Goal: Communication & Community: Answer question/provide support

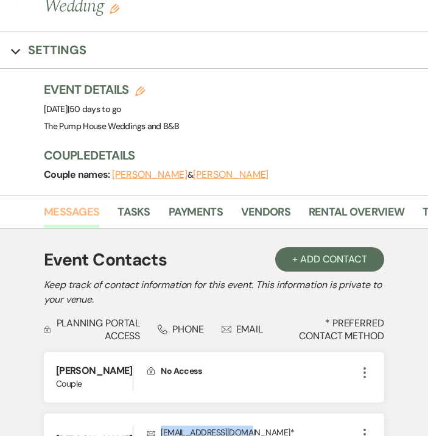
click at [84, 204] on link "Messages" at bounding box center [71, 216] width 55 height 25
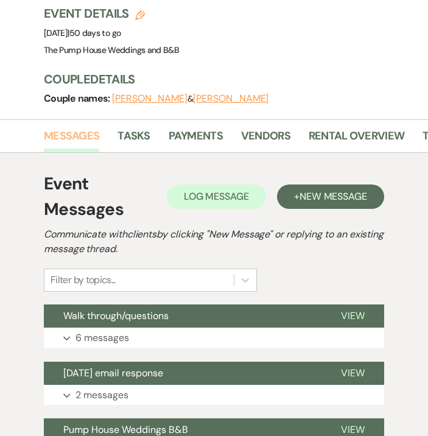
scroll to position [164, 0]
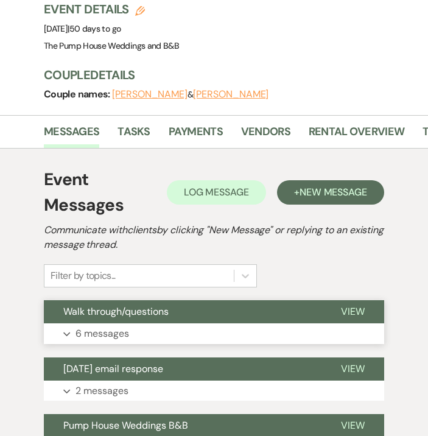
click at [102, 326] on p "6 messages" at bounding box center [103, 334] width 54 height 16
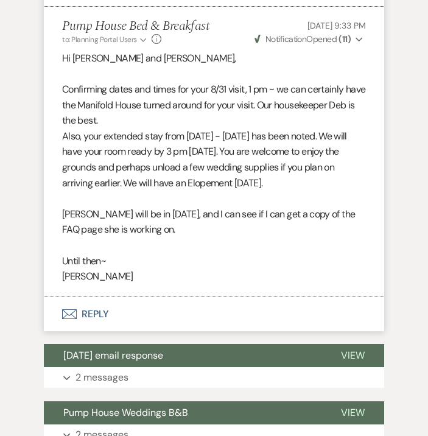
scroll to position [5570, 0]
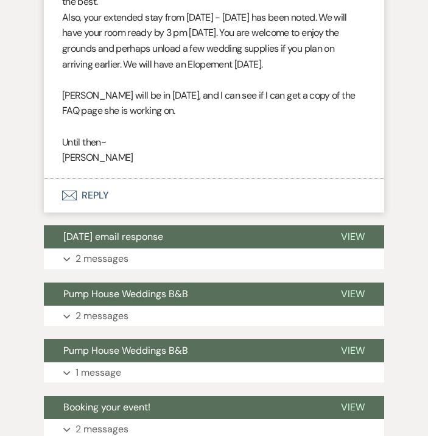
click at [100, 179] on button "Envelope Reply" at bounding box center [214, 196] width 341 height 34
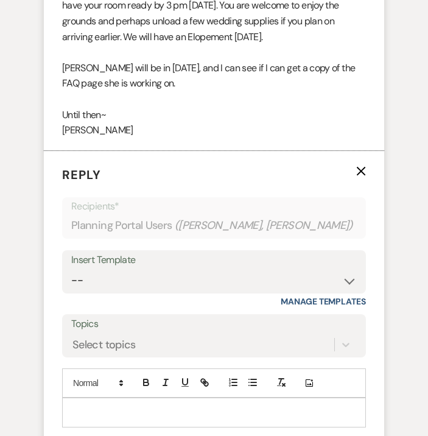
scroll to position [5599, 0]
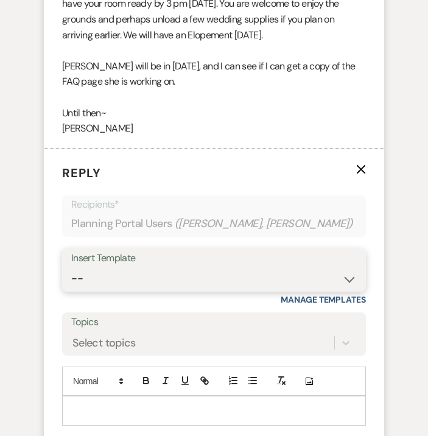
click at [114, 267] on select "-- Weven Planning Portal Introduction (Booked Events) Initial Inquiry Response …" at bounding box center [214, 279] width 286 height 24
select select "5921"
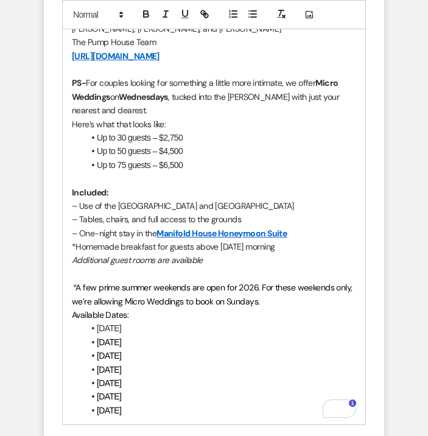
scroll to position [6537, 0]
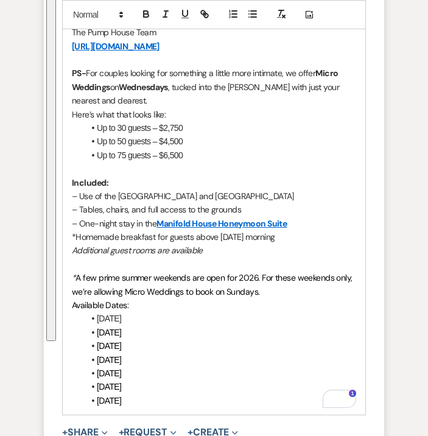
drag, startPoint x: 71, startPoint y: 64, endPoint x: 193, endPoint y: 350, distance: 310.8
copy div "Loremipsumdolor si amet consectetu, adi elits doe tem incididu utl et do! Ma Al…"
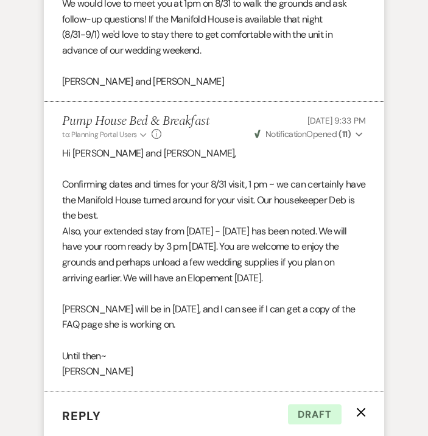
scroll to position [5352, 0]
